Goal: Navigation & Orientation: Find specific page/section

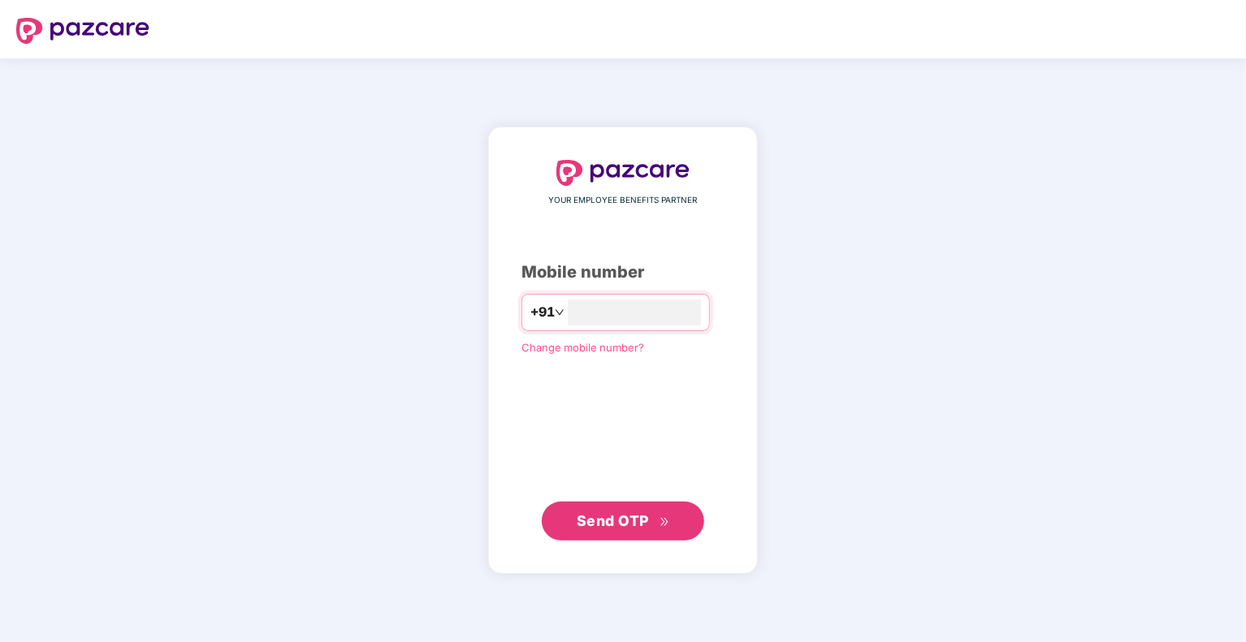
click at [945, 306] on div "YOUR EMPLOYEE BENEFITS PARTNER Mobile number +91 Change mobile number? Send OTP" at bounding box center [623, 350] width 1246 height 584
type input "**********"
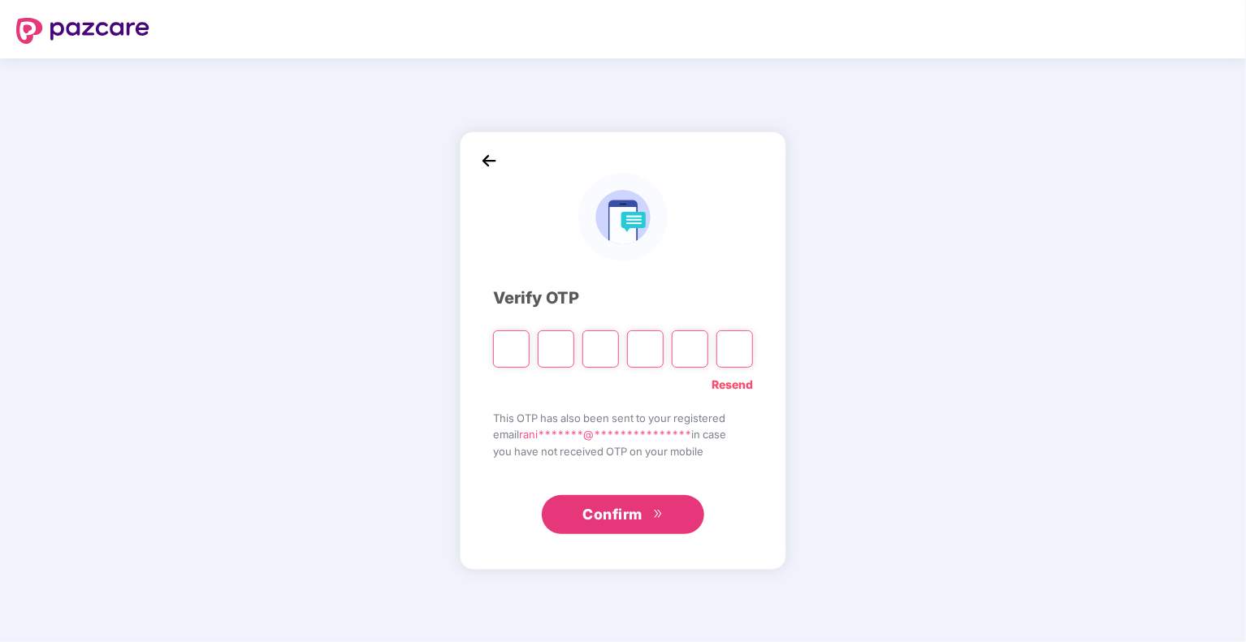
type input "*"
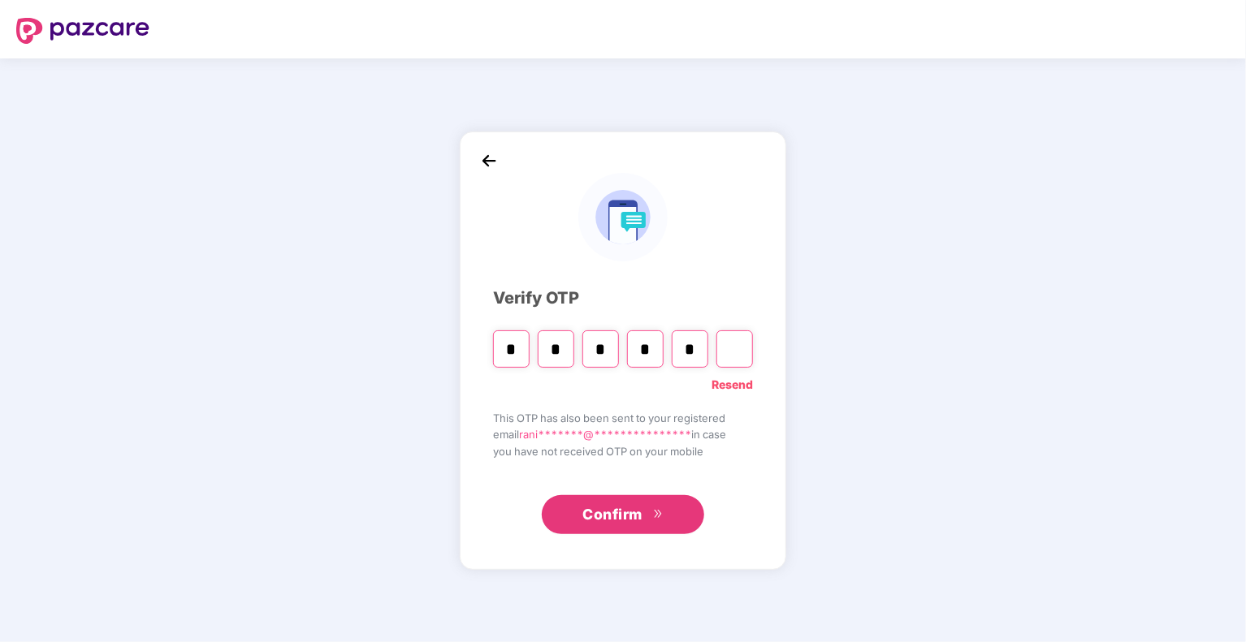
type input "*"
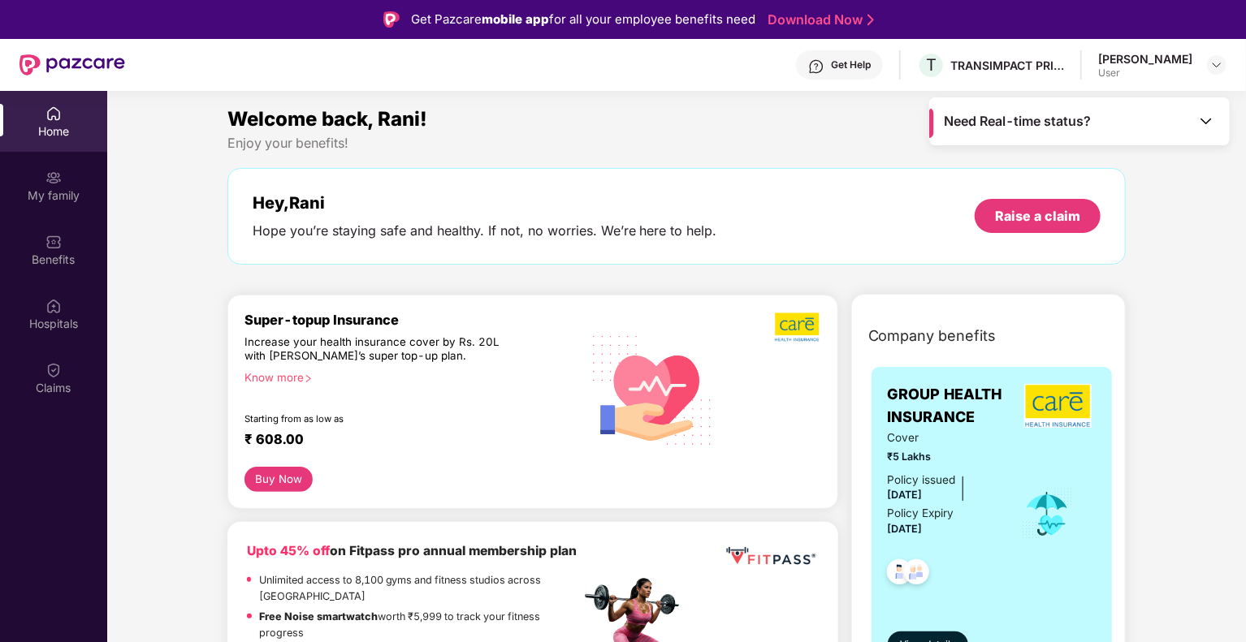
click at [1200, 106] on div "Need Real-time status?" at bounding box center [1079, 121] width 300 height 48
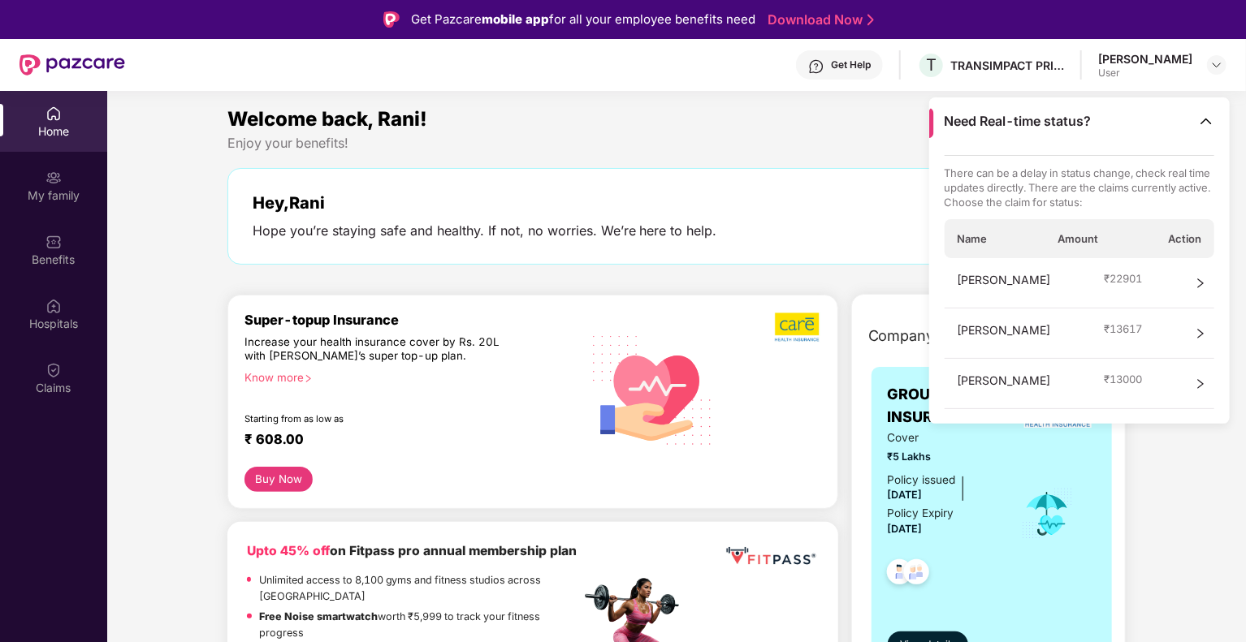
click at [636, 139] on div "Enjoy your benefits!" at bounding box center [676, 143] width 899 height 17
click at [49, 186] on div "My family" at bounding box center [53, 185] width 107 height 61
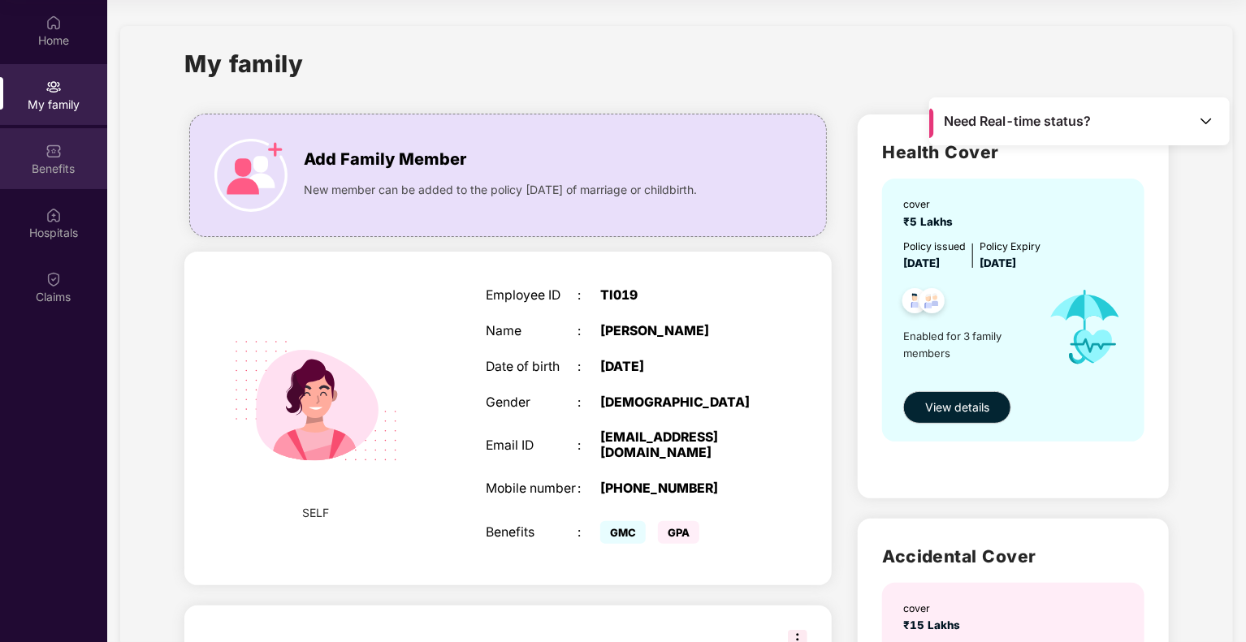
click at [68, 166] on div "Benefits" at bounding box center [53, 169] width 107 height 16
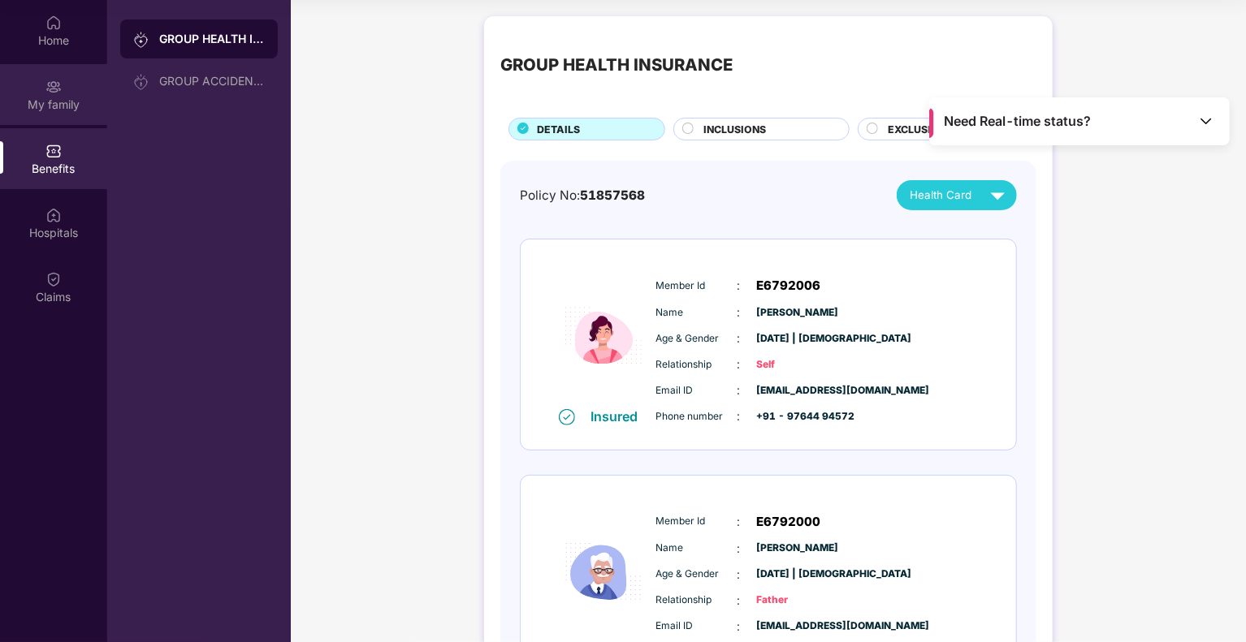
click at [39, 95] on div "My family" at bounding box center [53, 94] width 107 height 61
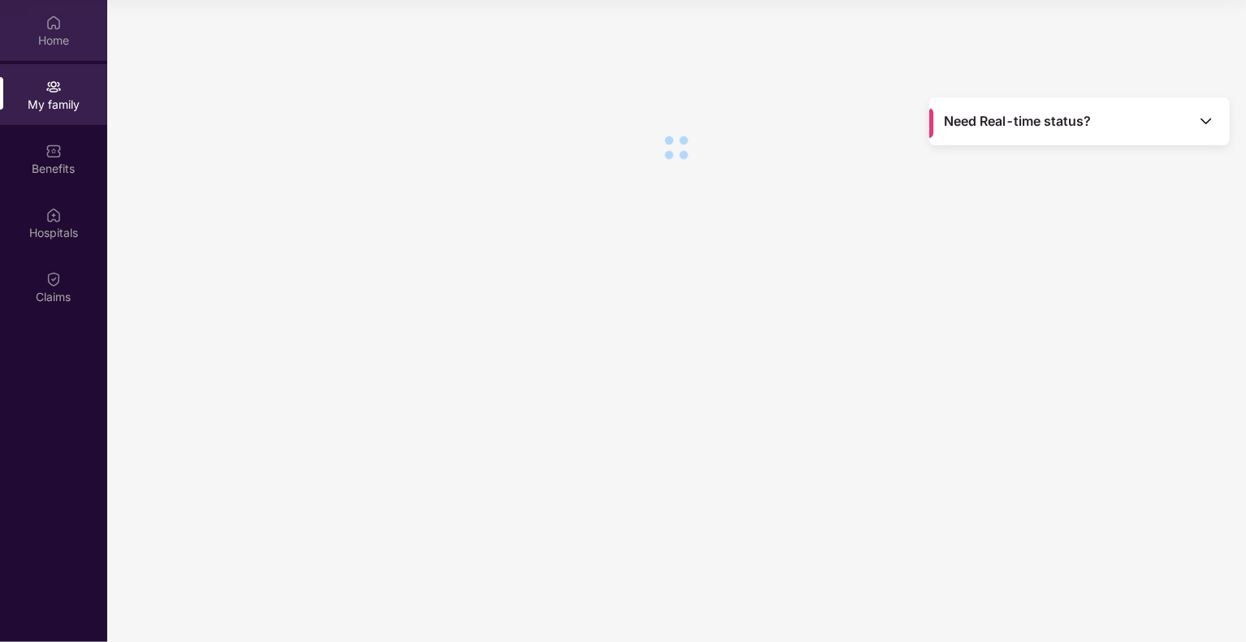
click at [49, 38] on div "Home" at bounding box center [53, 40] width 107 height 16
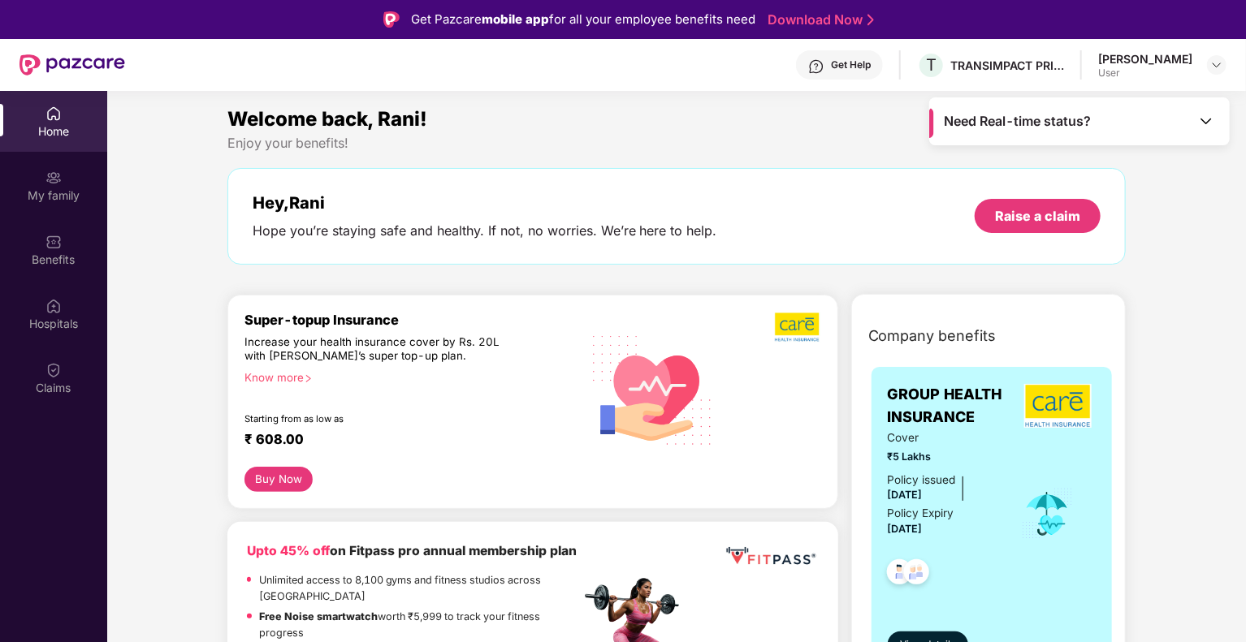
click at [1201, 64] on div "Rani Sawant User" at bounding box center [1162, 65] width 128 height 28
click at [1205, 61] on div "Rani Sawant User" at bounding box center [1162, 65] width 128 height 28
click at [1210, 61] on img at bounding box center [1216, 64] width 13 height 13
click at [793, 112] on div "Welcome back, Rani!" at bounding box center [676, 119] width 899 height 31
click at [55, 326] on div "Hospitals" at bounding box center [53, 324] width 107 height 16
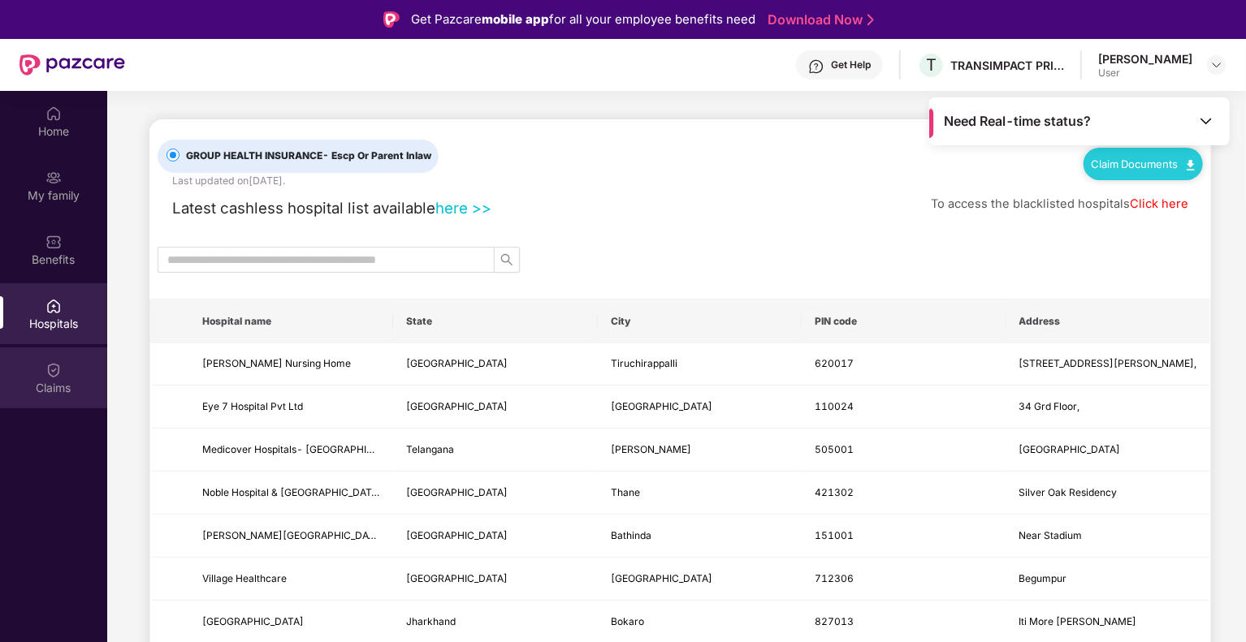
click at [45, 374] on img at bounding box center [53, 370] width 16 height 16
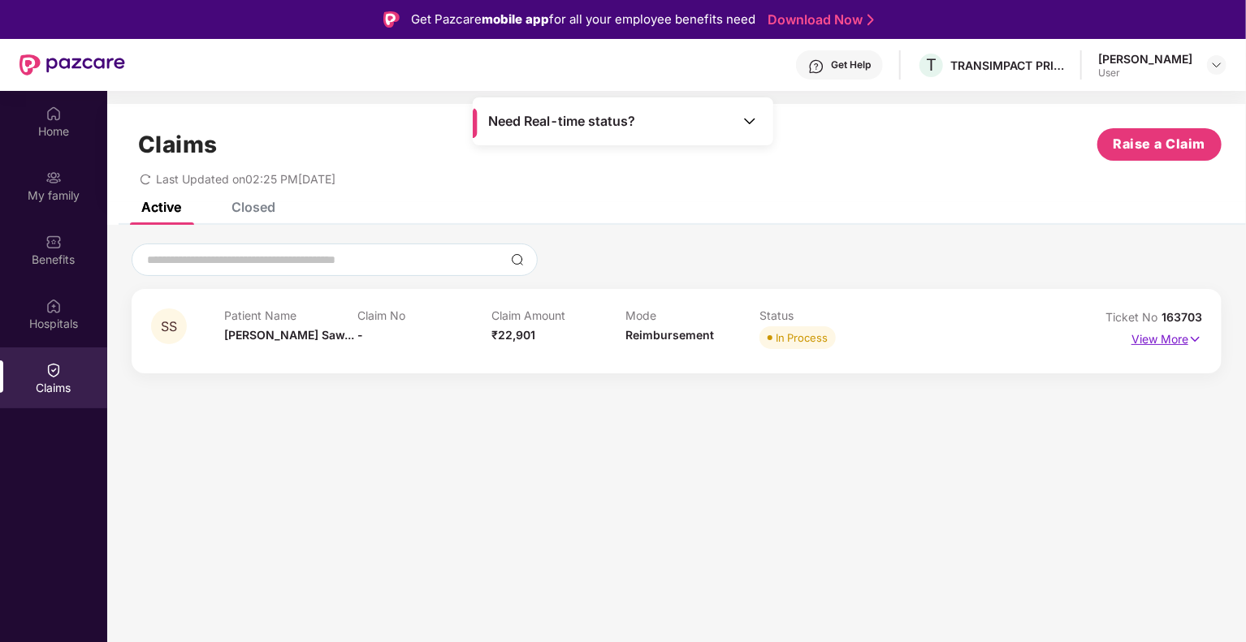
click at [1193, 333] on img at bounding box center [1195, 340] width 14 height 18
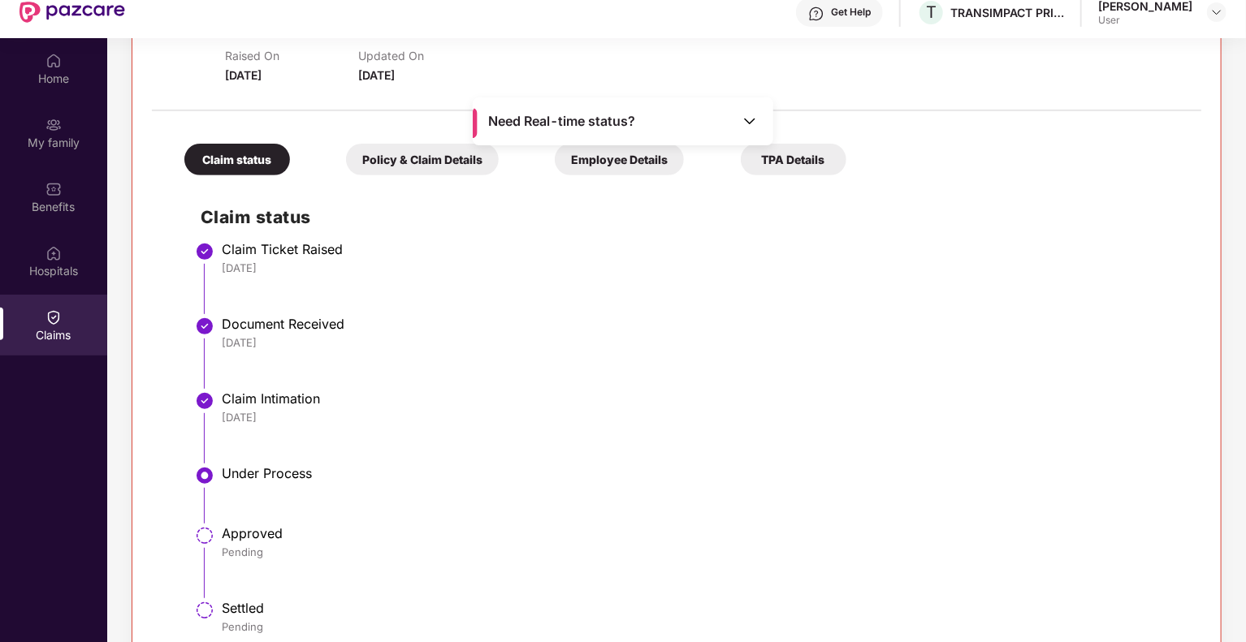
scroll to position [91, 0]
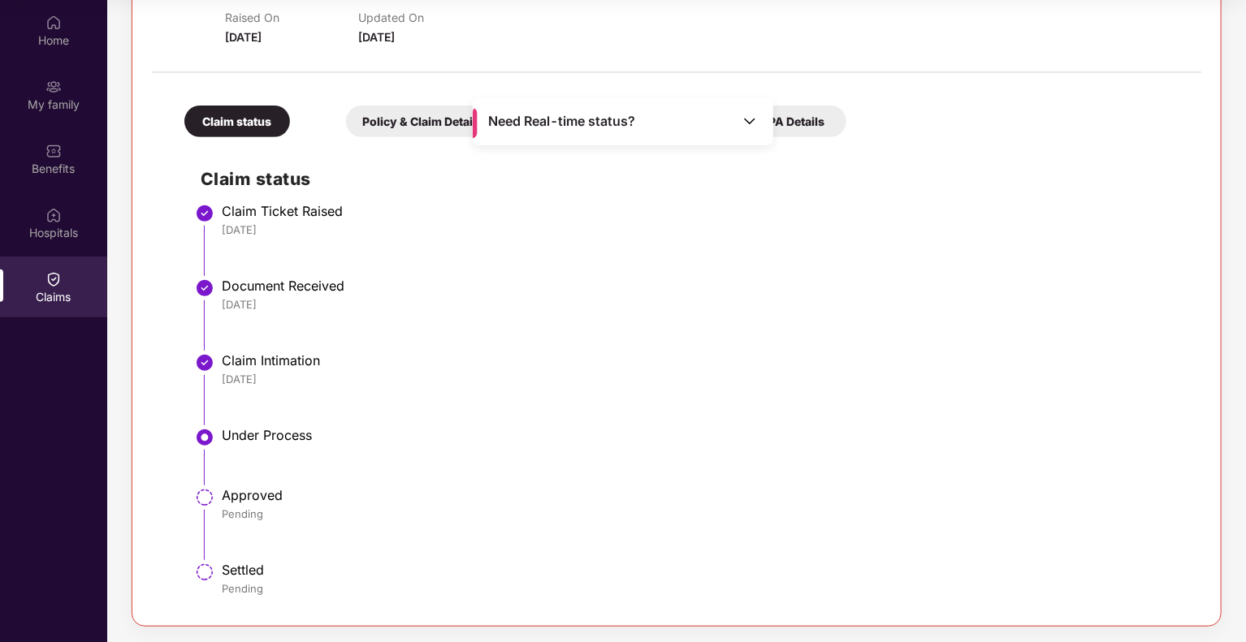
click at [845, 361] on div "Claim Intimation" at bounding box center [703, 360] width 963 height 16
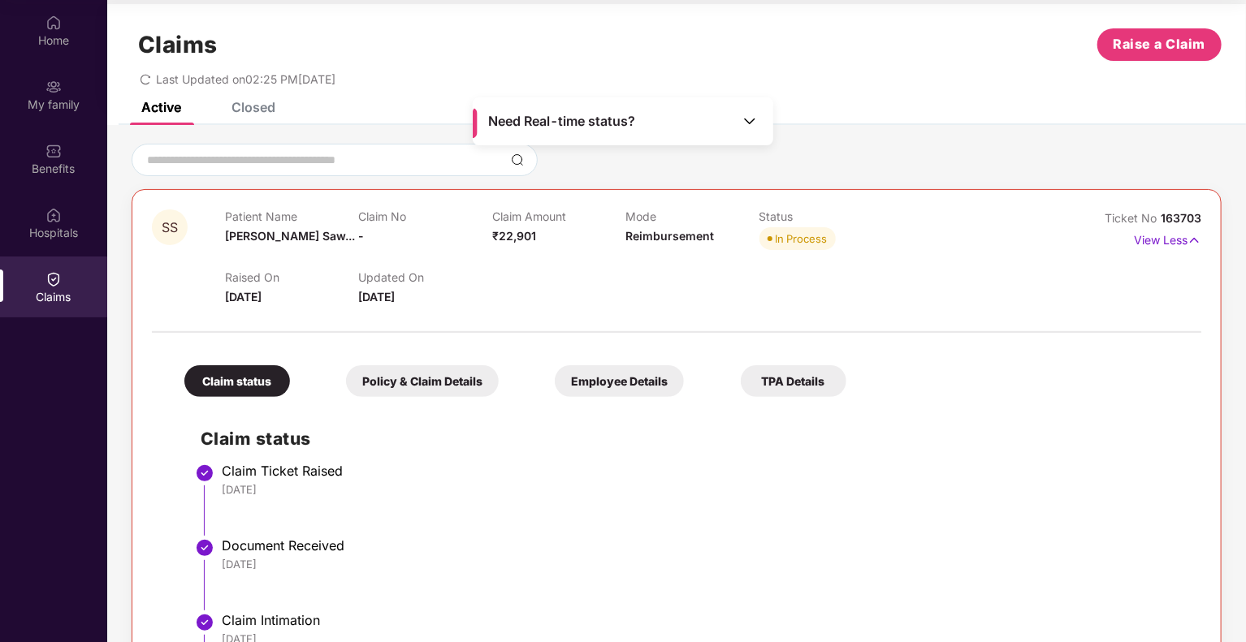
scroll to position [0, 0]
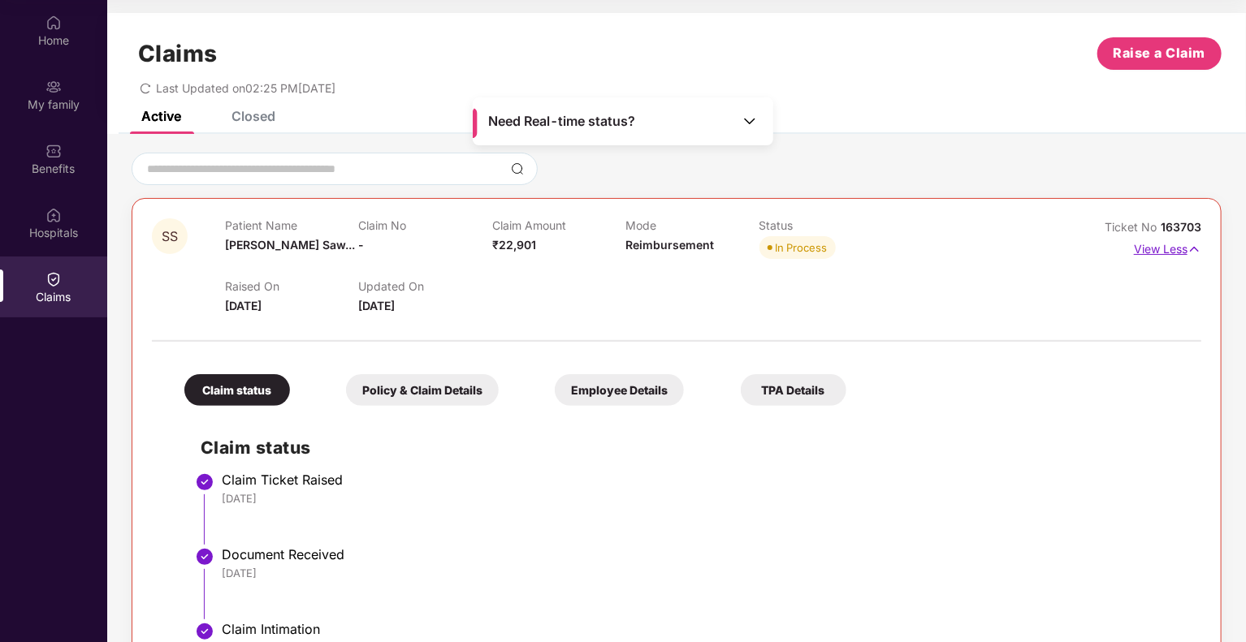
click at [1190, 252] on img at bounding box center [1194, 249] width 14 height 18
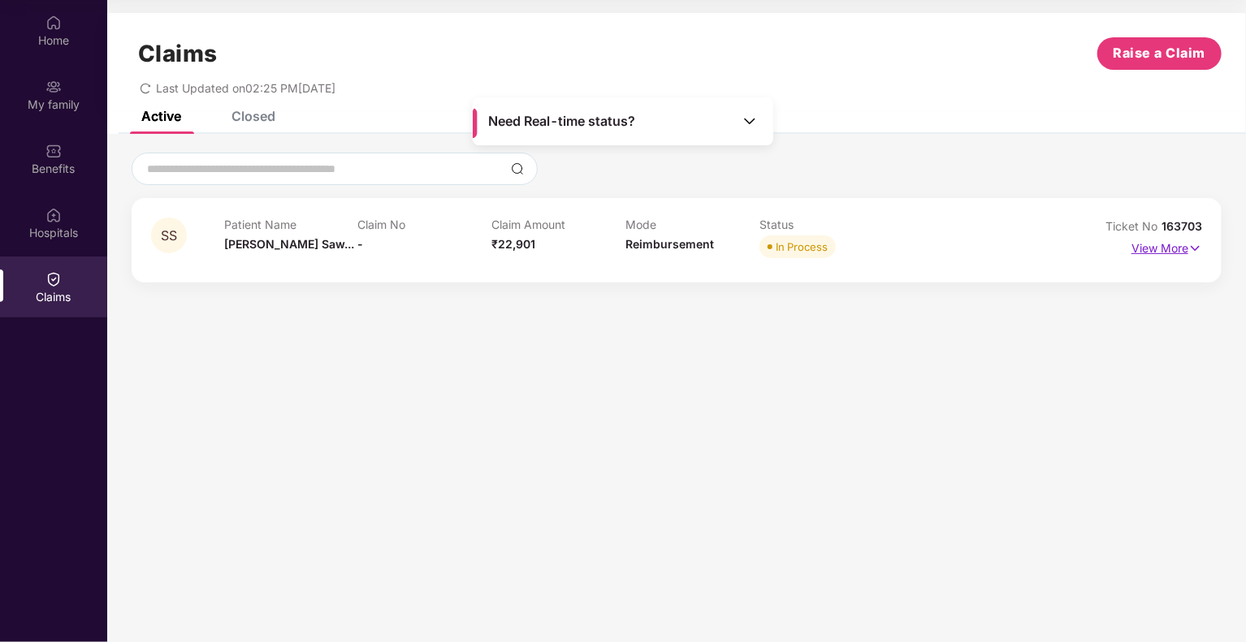
click at [1190, 252] on img at bounding box center [1195, 249] width 14 height 18
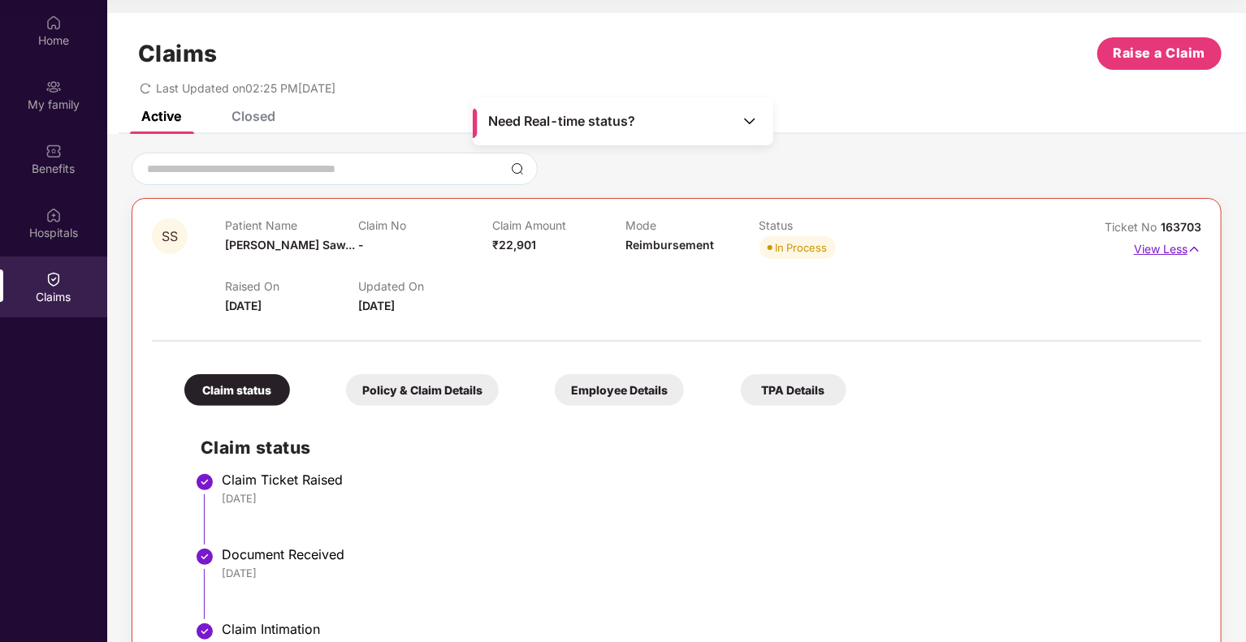
click at [1190, 252] on img at bounding box center [1194, 249] width 14 height 18
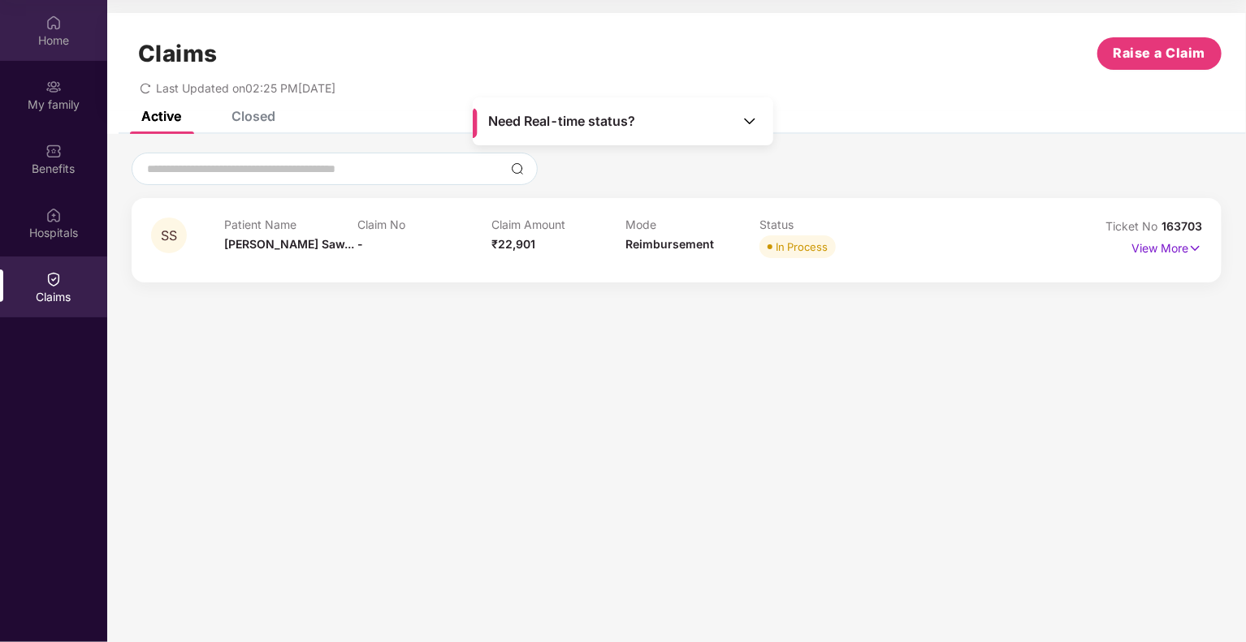
click at [55, 17] on img at bounding box center [53, 23] width 16 height 16
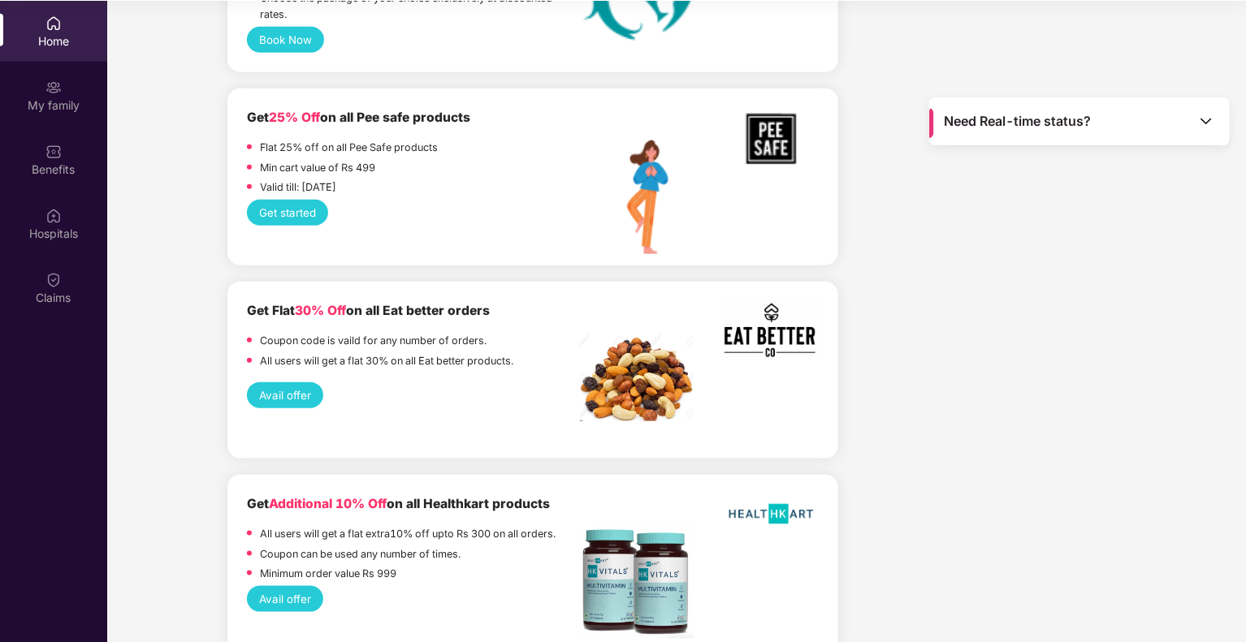
scroll to position [91, 0]
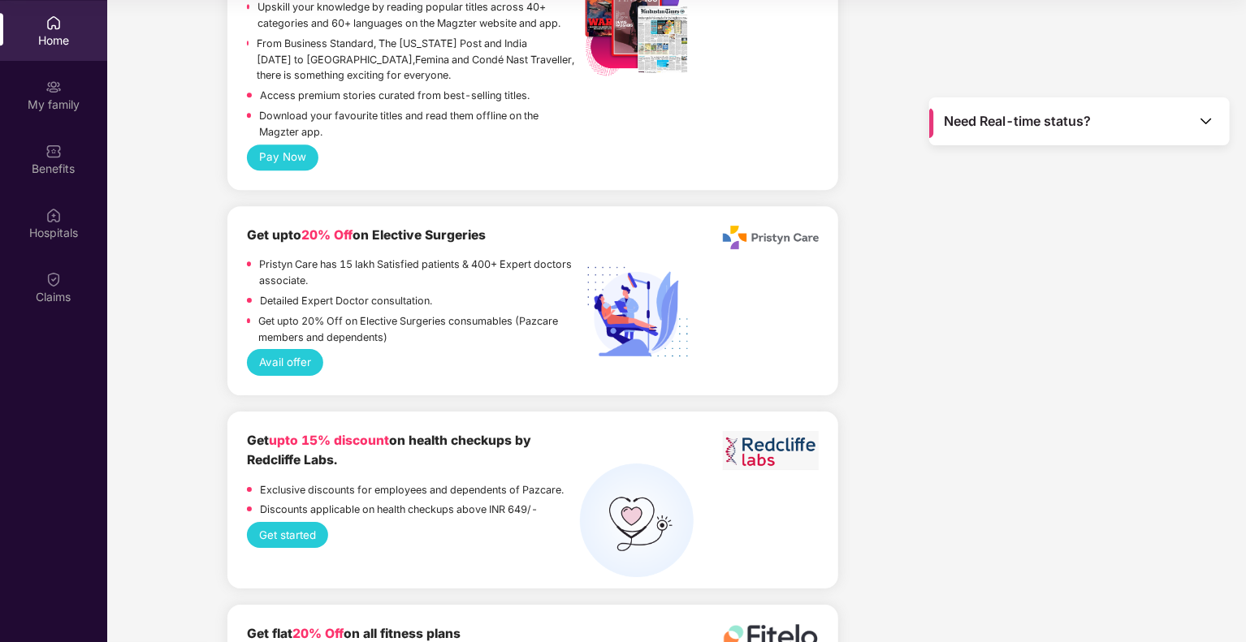
click at [819, 480] on div "Upto 45% off on Fitpass pro annual membership plan Unlimited access to 8,100 gy…" at bounding box center [532, 14] width 611 height 4085
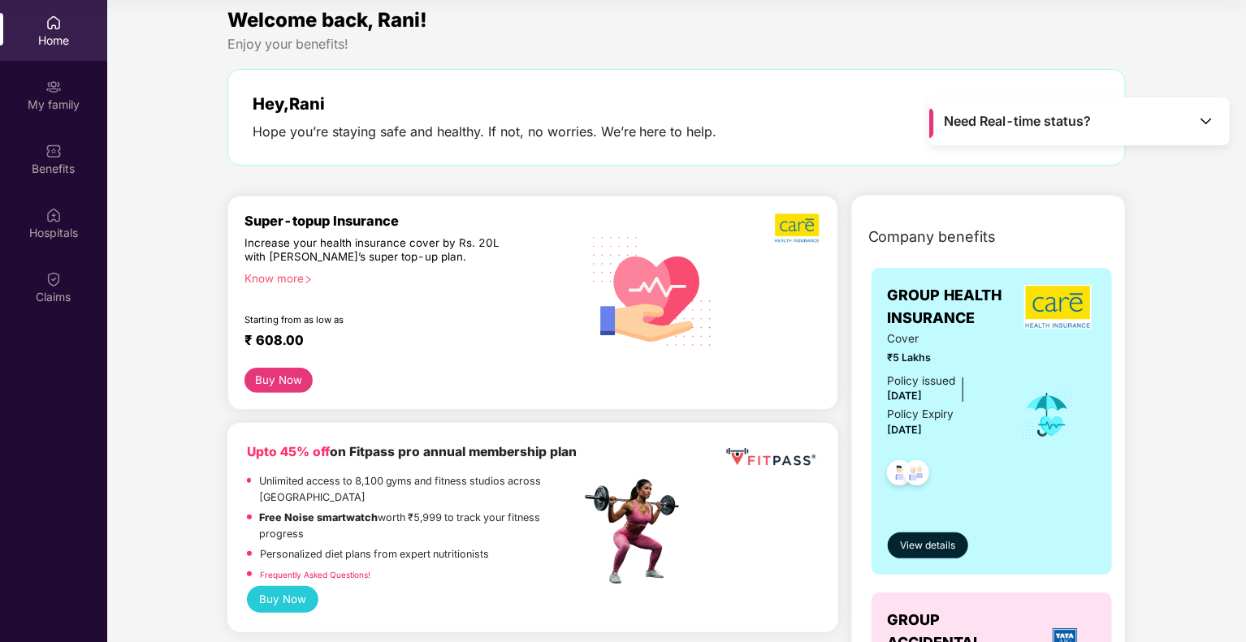
scroll to position [0, 0]
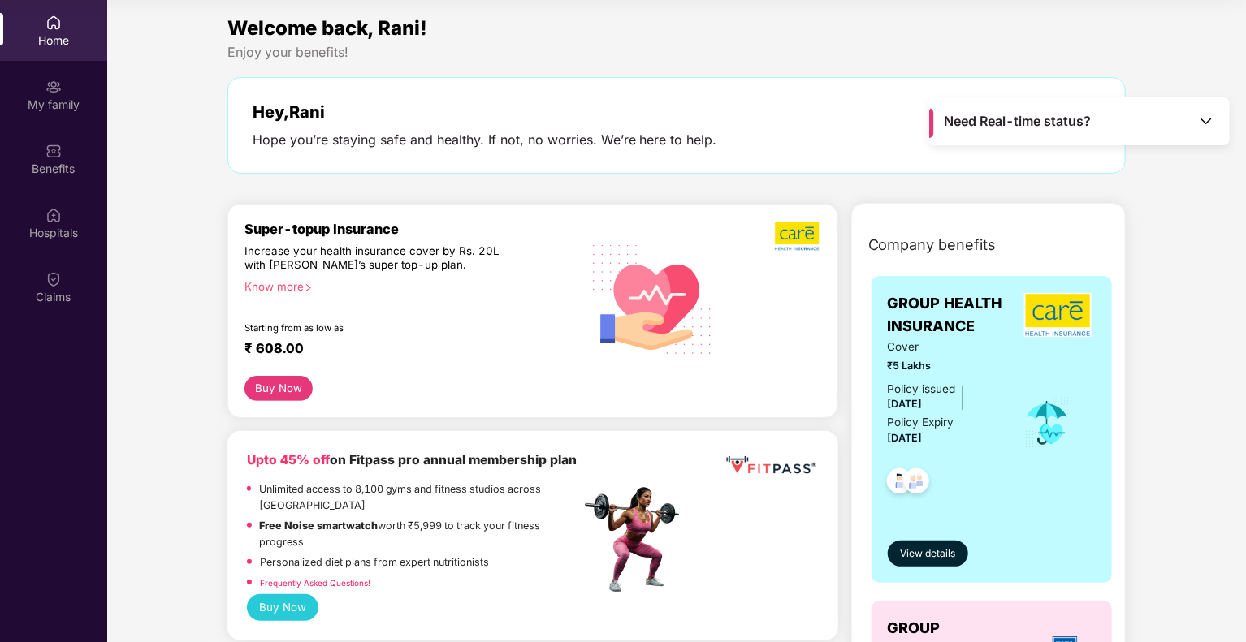
click at [819, 481] on div "Company benefits GROUP HEALTH INSURANCE Cover ₹5 Lakhs Policy issued 25 Apr 202…" at bounding box center [988, 596] width 345 height 745
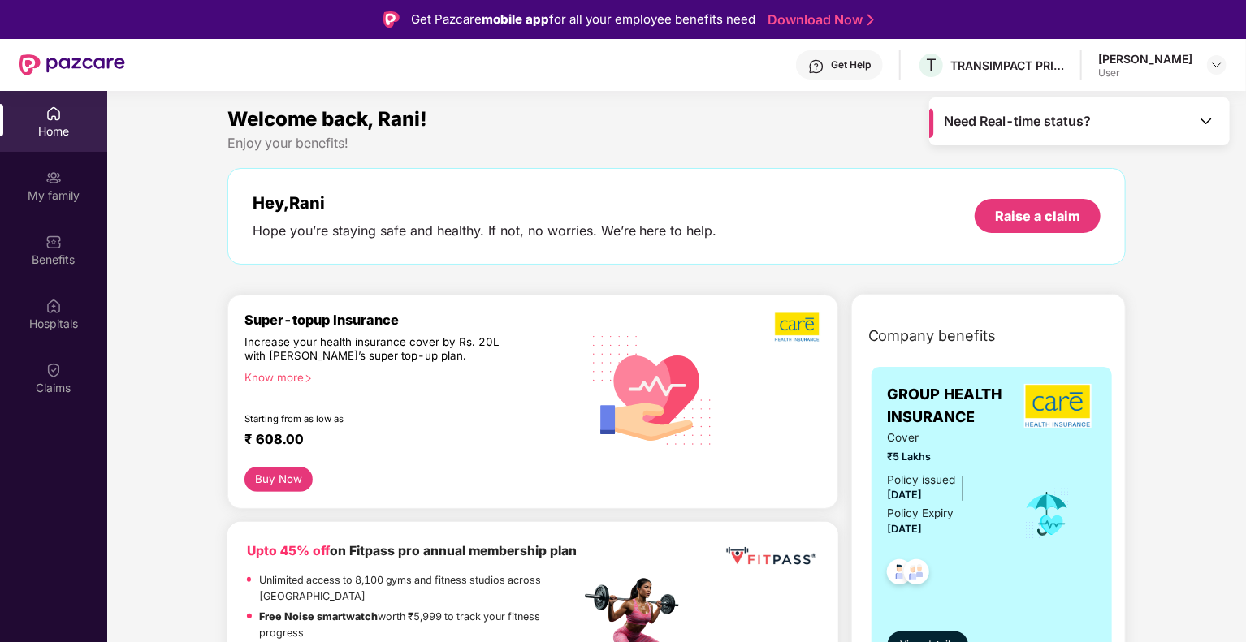
click at [672, 193] on div "Hey, Rani" at bounding box center [485, 202] width 464 height 19
click at [1203, 118] on img at bounding box center [1206, 121] width 16 height 16
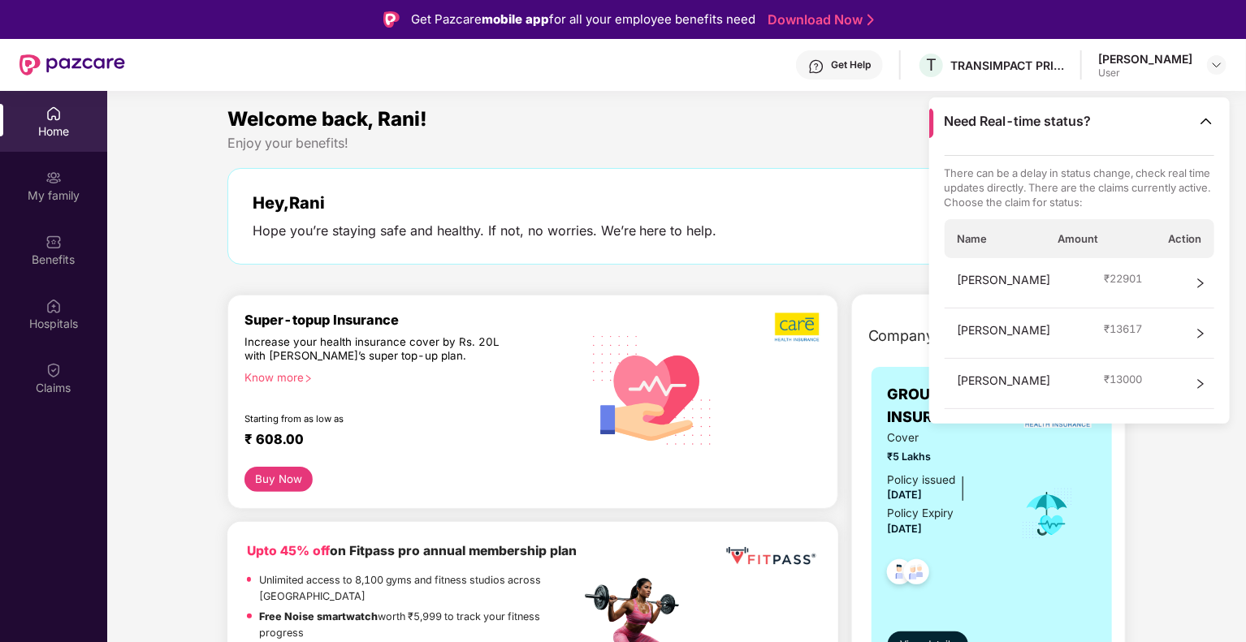
click at [1196, 282] on icon "right" at bounding box center [1200, 283] width 11 height 11
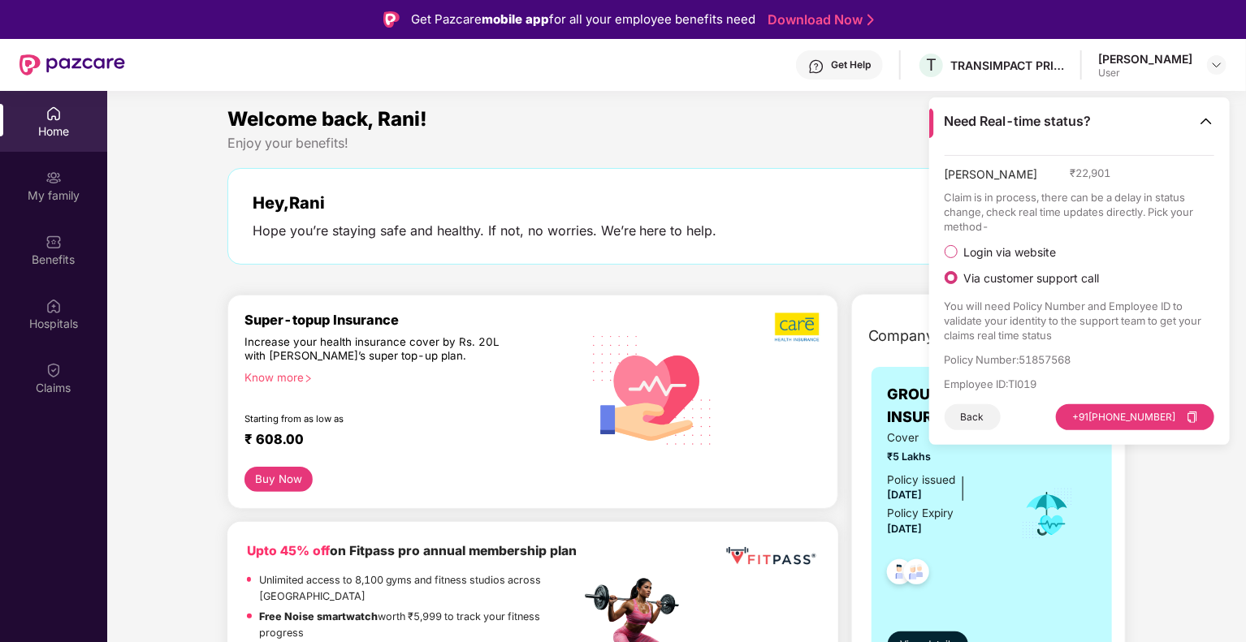
click at [770, 164] on div "Welcome back, Rani! Enjoy your benefits! Hey, Rani Hope you’re staying safe and…" at bounding box center [677, 192] width 912 height 177
click at [974, 418] on button "Back" at bounding box center [972, 417] width 56 height 26
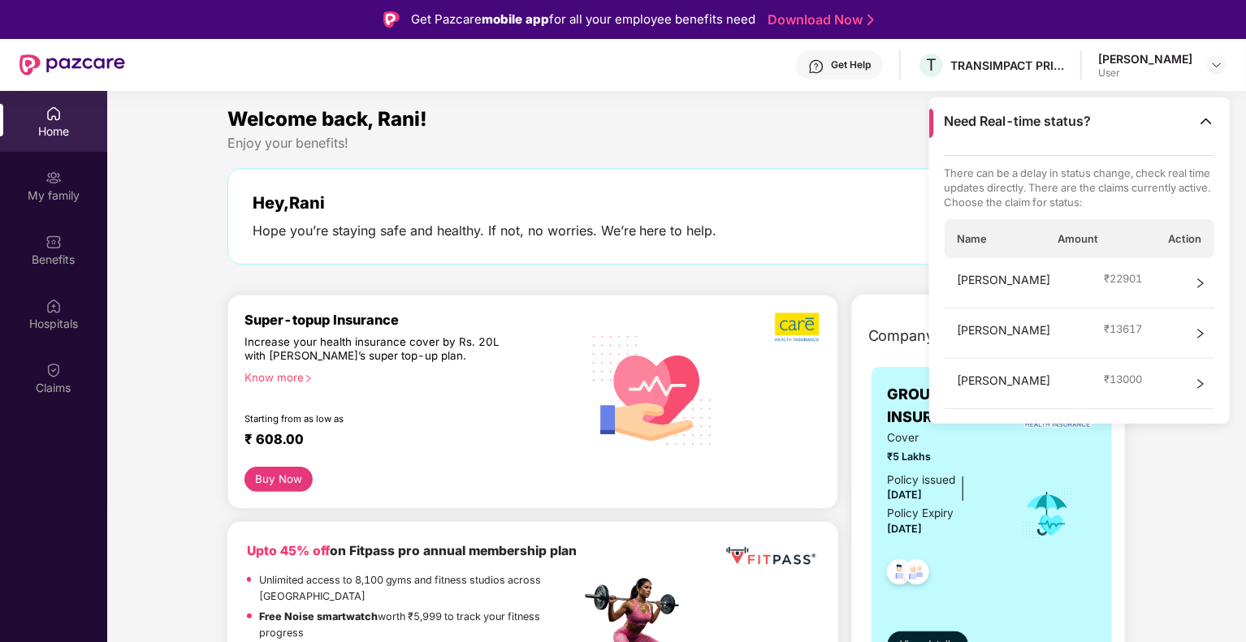
click at [715, 130] on div "Welcome back, Rani!" at bounding box center [676, 119] width 899 height 31
click at [864, 146] on div "Enjoy your benefits!" at bounding box center [676, 143] width 899 height 17
drag, startPoint x: 742, startPoint y: 138, endPoint x: 762, endPoint y: 140, distance: 19.6
click at [742, 139] on div "Enjoy your benefits!" at bounding box center [676, 143] width 899 height 17
